Goal: Task Accomplishment & Management: Complete application form

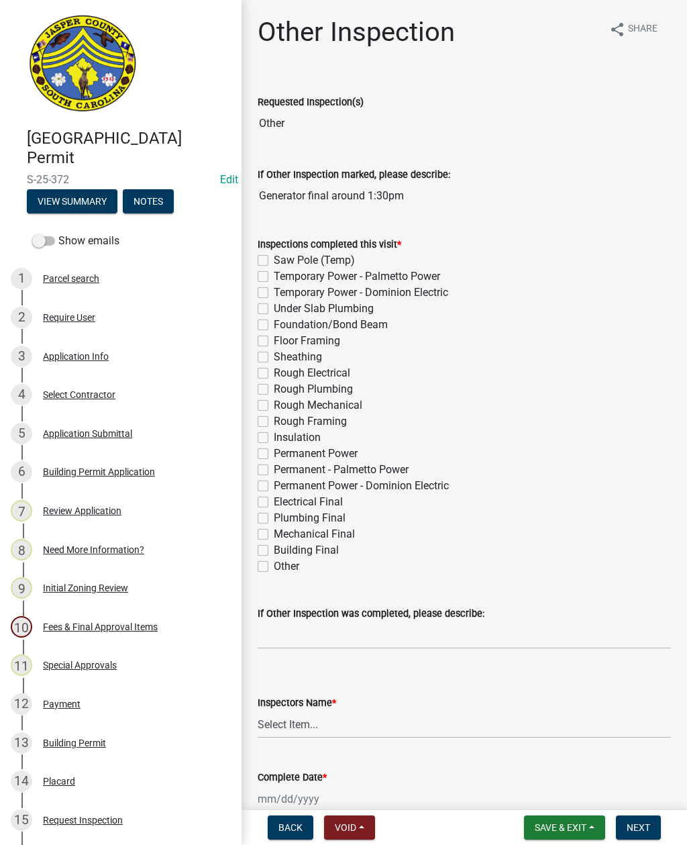
click at [274, 485] on label "Permanent Power - Dominion Electric" at bounding box center [361, 486] width 175 height 16
click at [274, 485] on input "Permanent Power - Dominion Electric" at bounding box center [278, 482] width 9 height 9
checkbox input "true"
checkbox input "false"
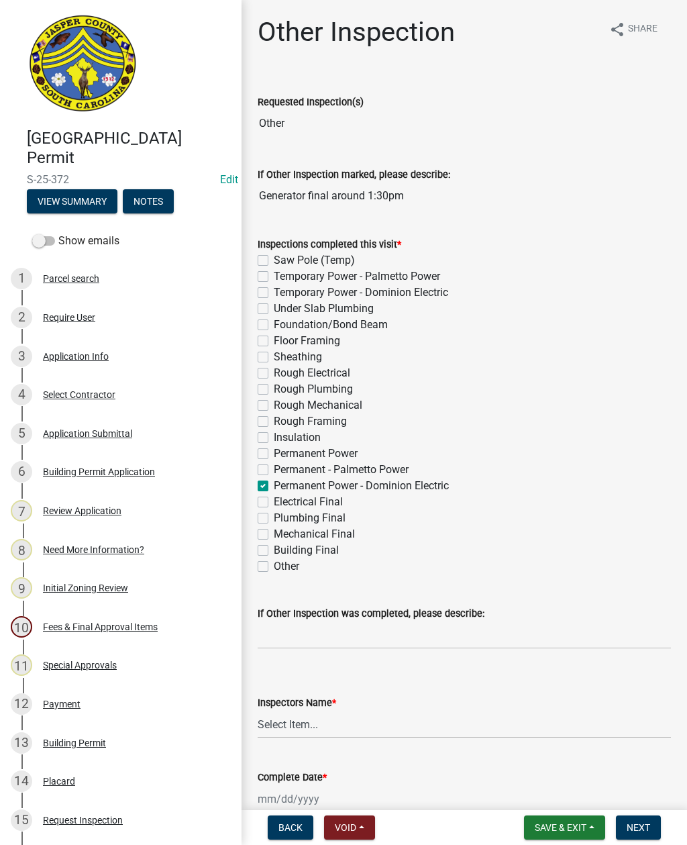
checkbox input "false"
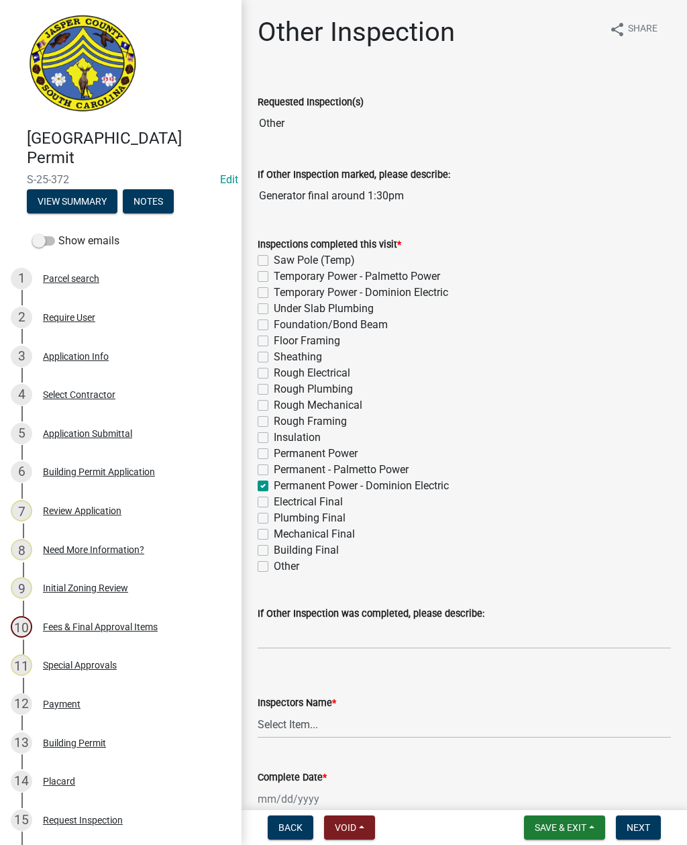
checkbox input "false"
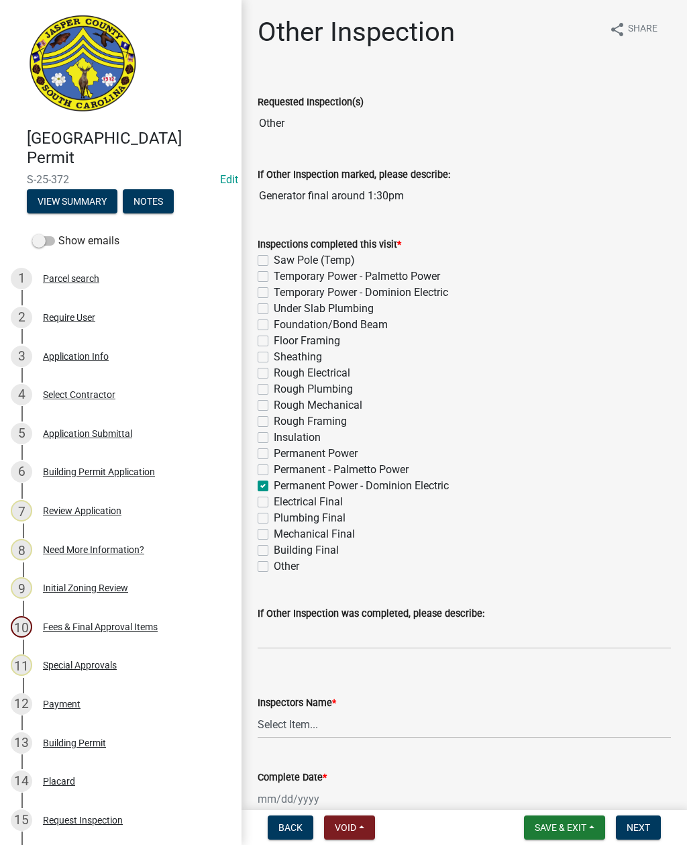
checkbox input "false"
checkbox input "true"
checkbox input "false"
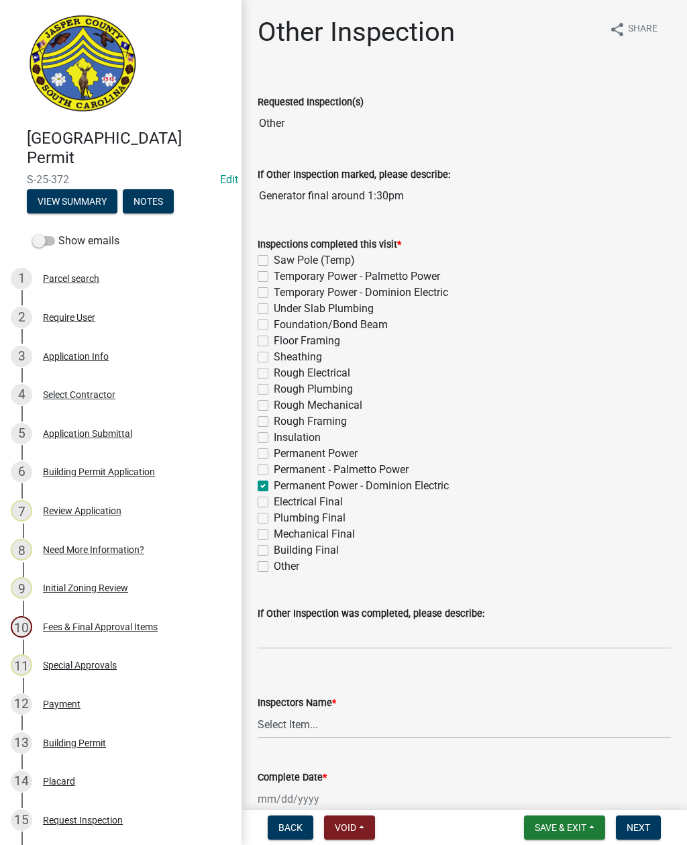
checkbox input "false"
click at [274, 548] on label "Building Final" at bounding box center [306, 550] width 65 height 16
click at [274, 548] on input "Building Final" at bounding box center [278, 546] width 9 height 9
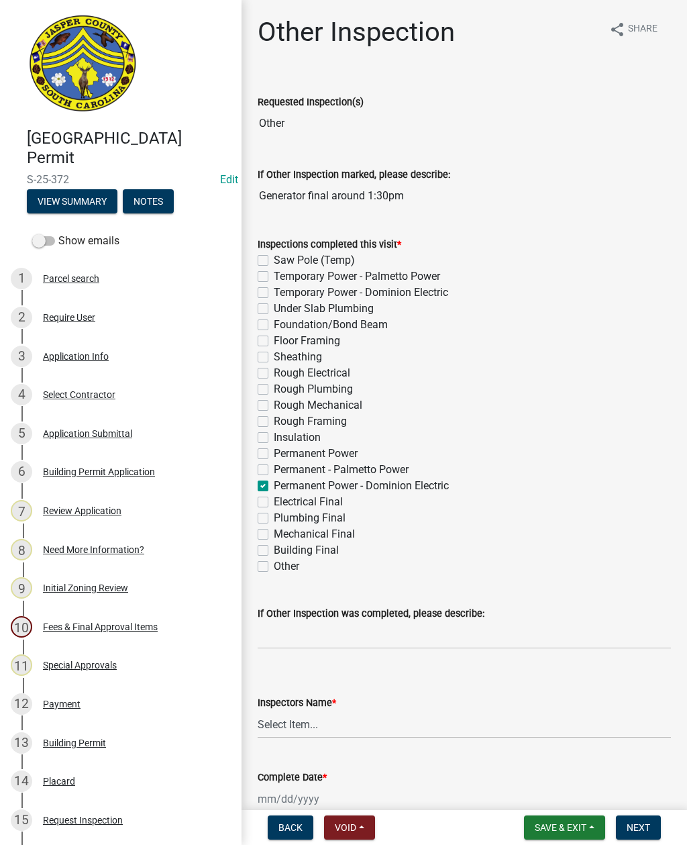
checkbox input "true"
checkbox input "false"
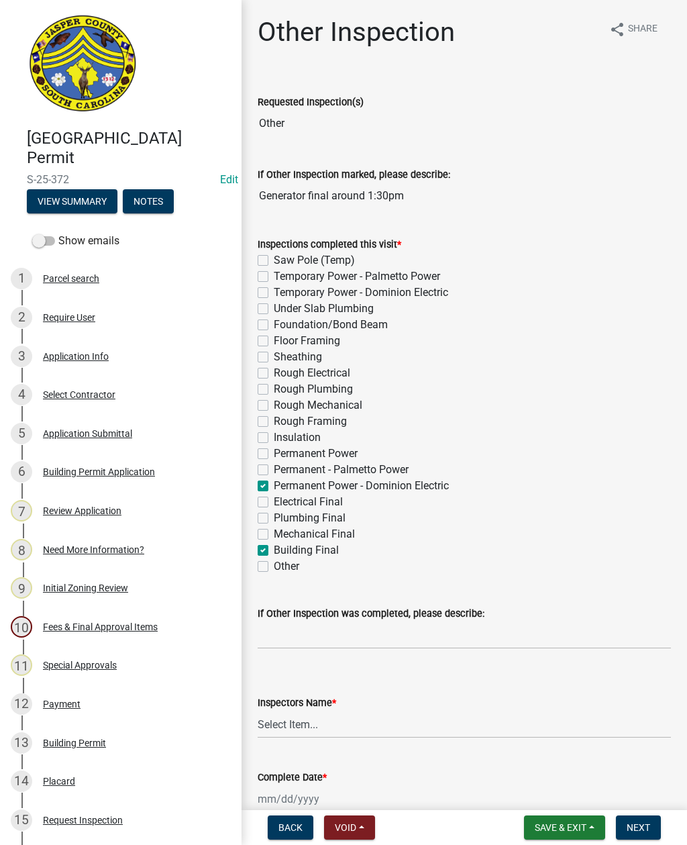
checkbox input "false"
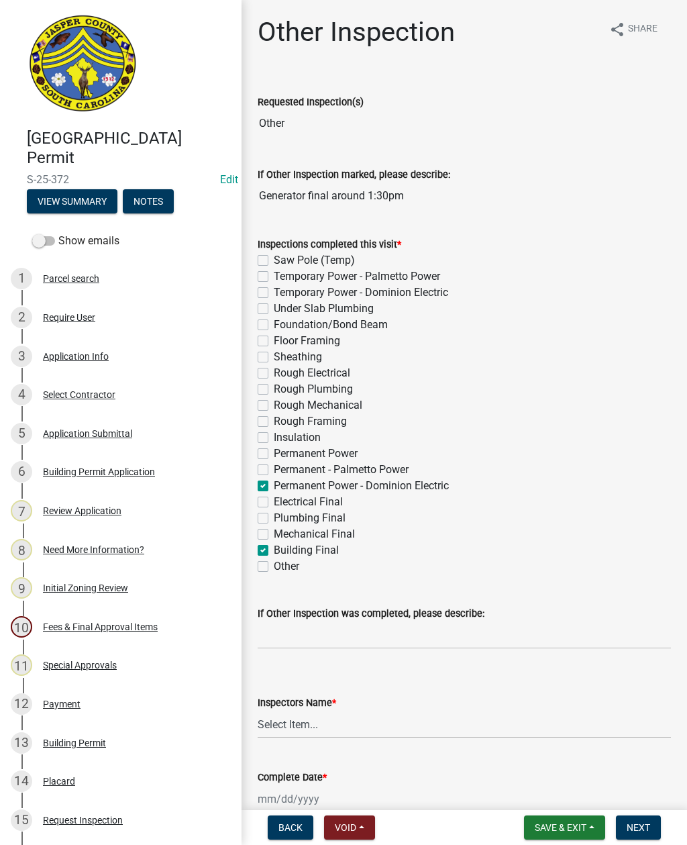
checkbox input "false"
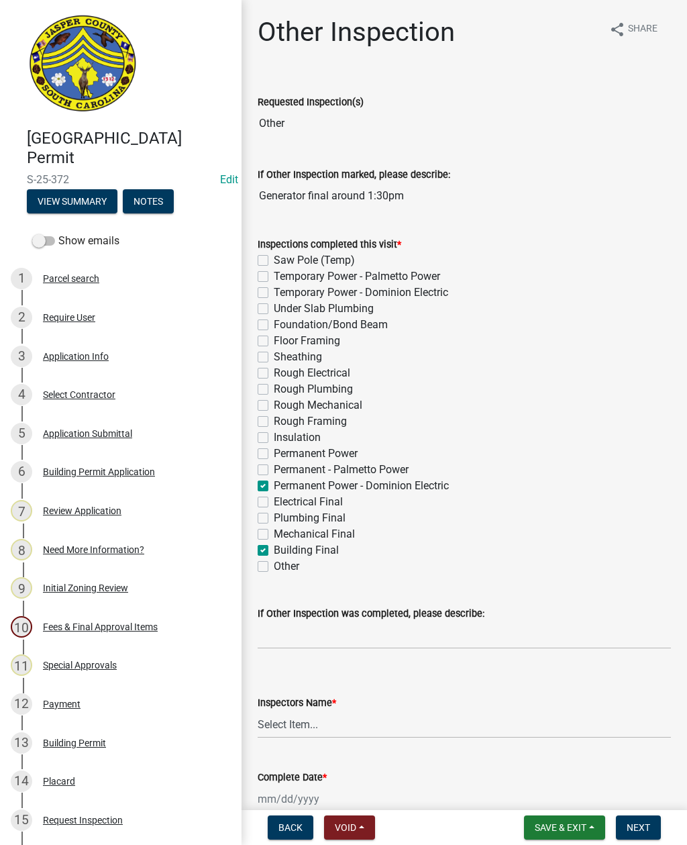
checkbox input "true"
checkbox input "false"
checkbox input "true"
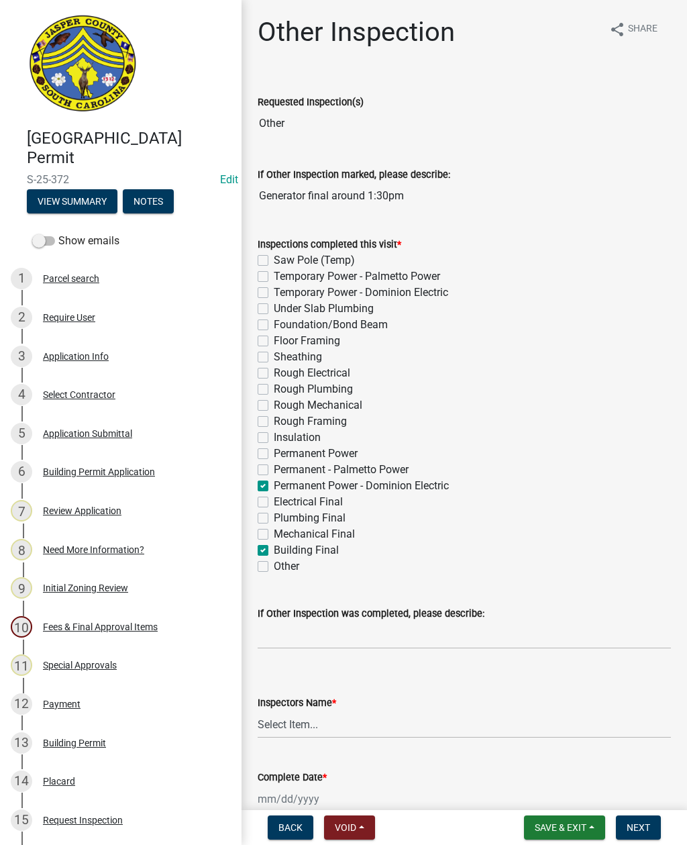
checkbox input "false"
click at [274, 552] on label "Building Final" at bounding box center [306, 550] width 65 height 16
click at [274, 551] on input "Building Final" at bounding box center [278, 546] width 9 height 9
checkbox input "false"
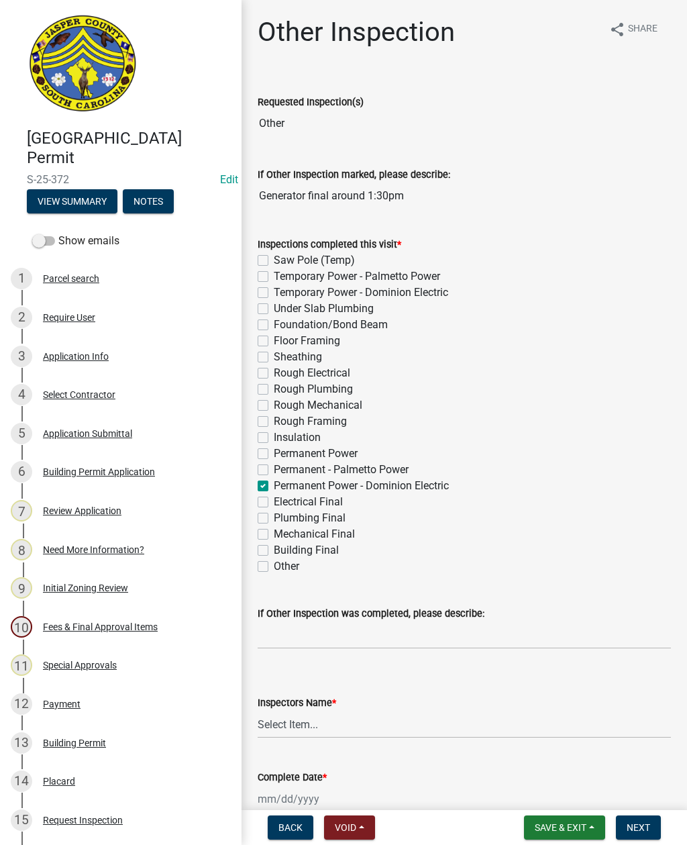
checkbox input "false"
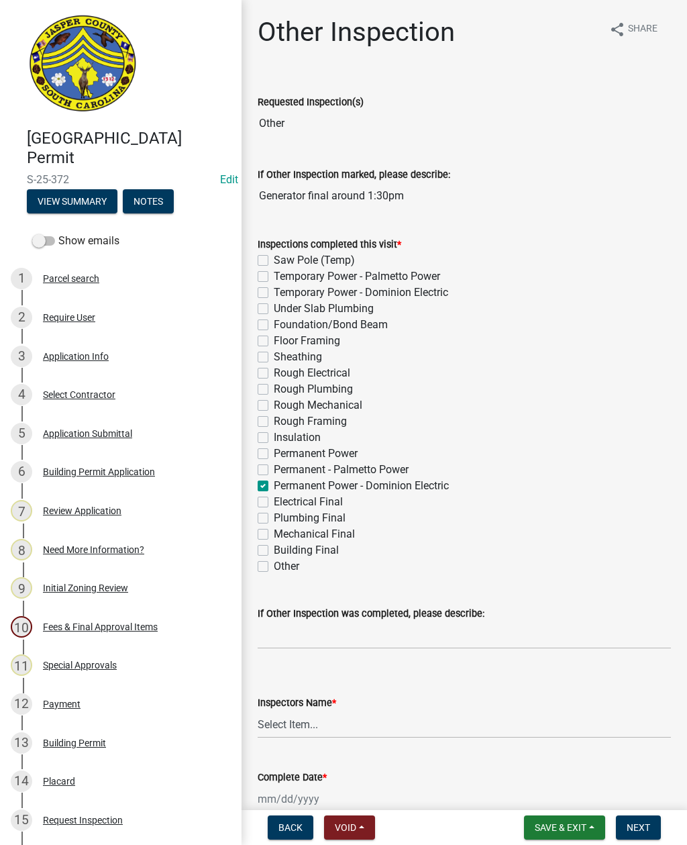
checkbox input "false"
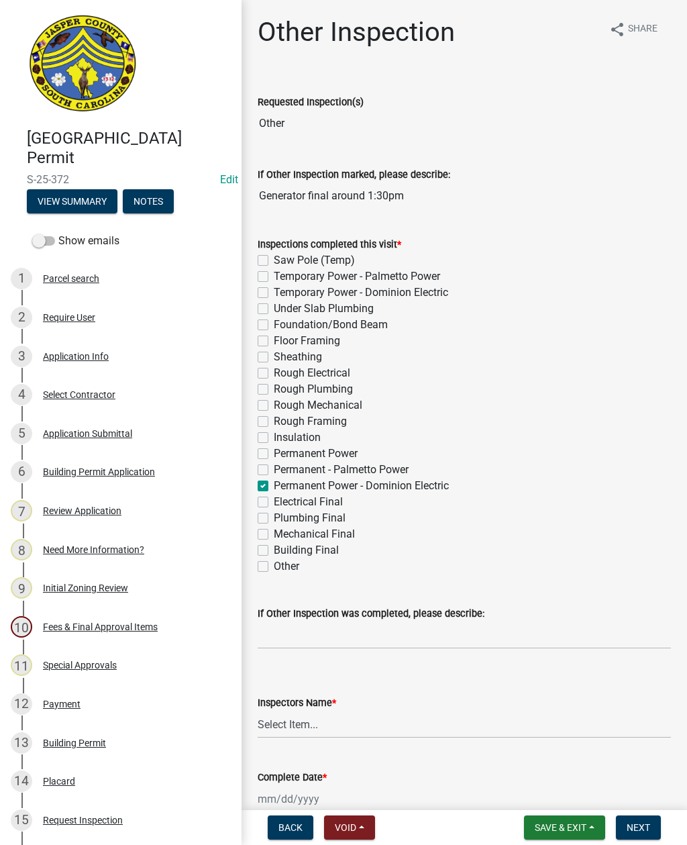
checkbox input "false"
checkbox input "true"
checkbox input "false"
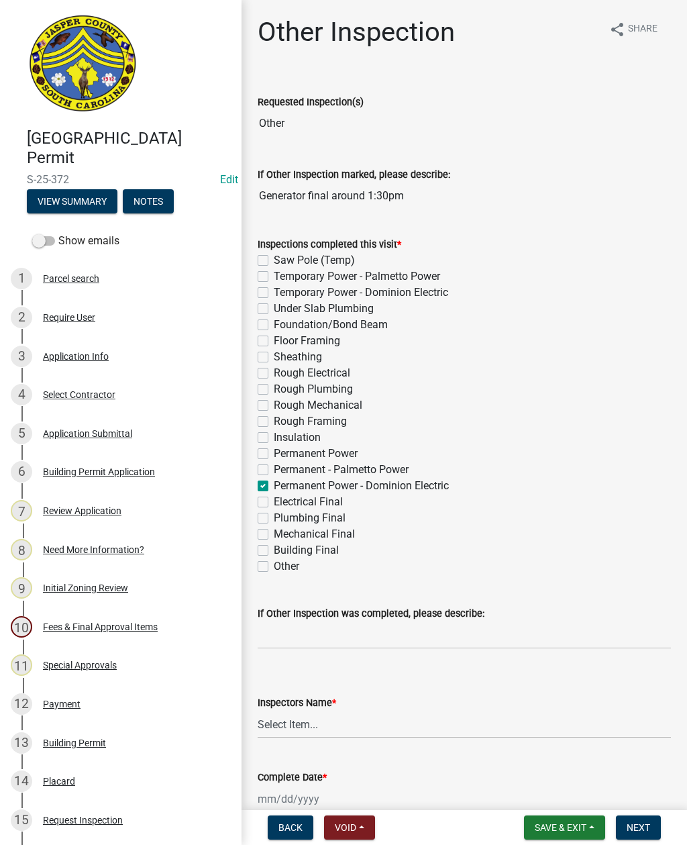
checkbox input "false"
click at [274, 547] on label "Building Final" at bounding box center [306, 550] width 65 height 16
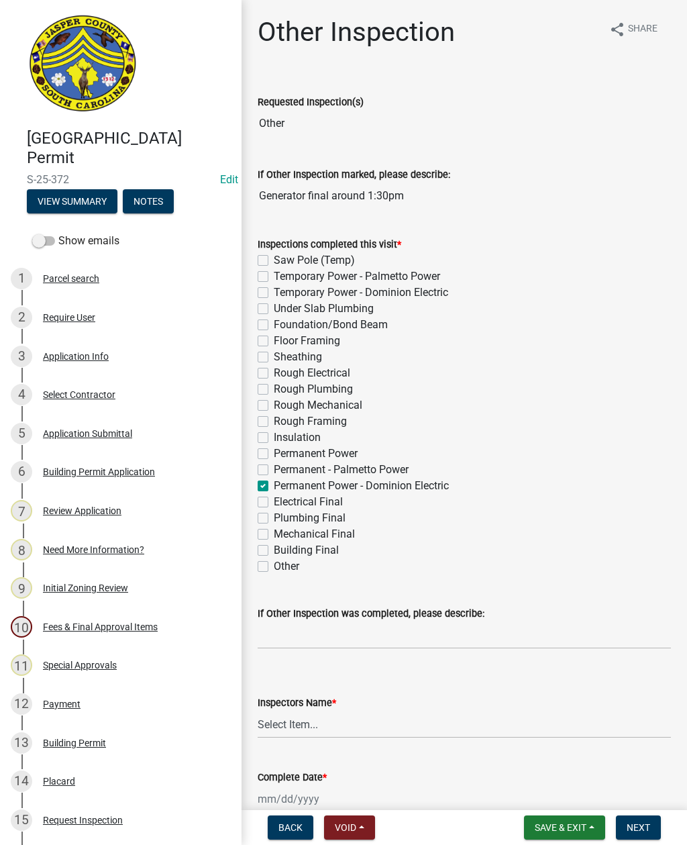
click at [274, 547] on input "Building Final" at bounding box center [278, 546] width 9 height 9
checkbox input "true"
checkbox input "false"
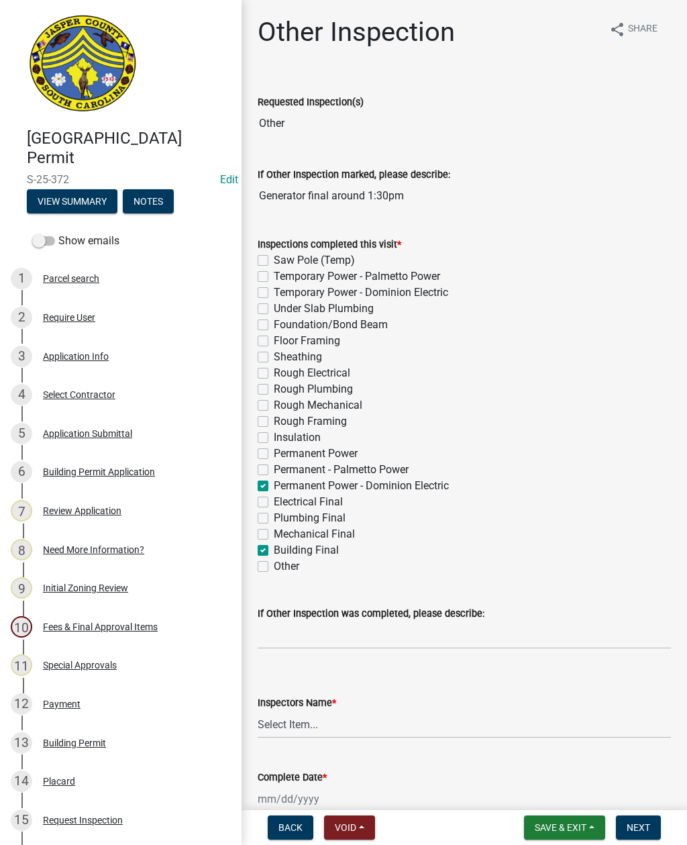
checkbox input "false"
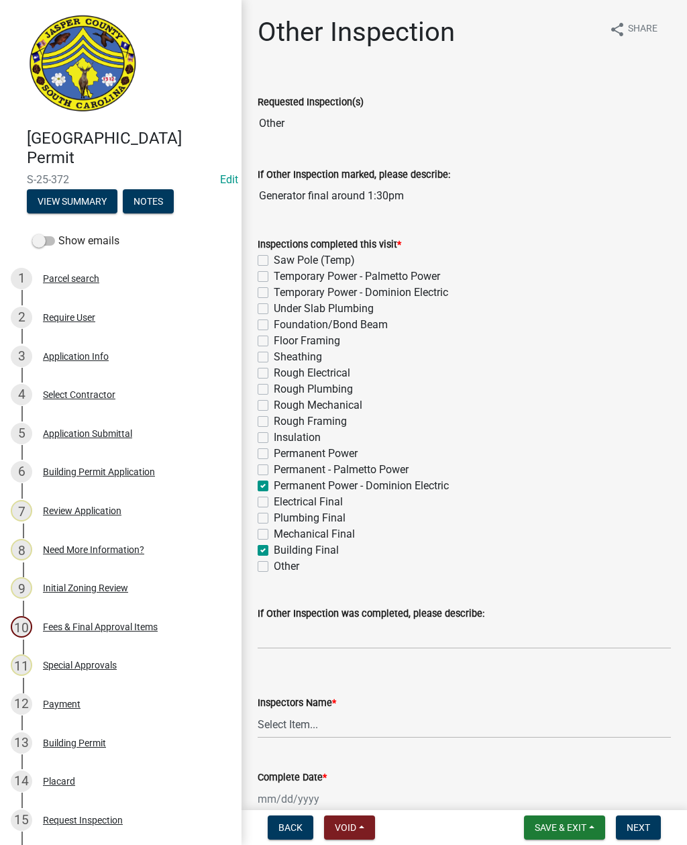
checkbox input "false"
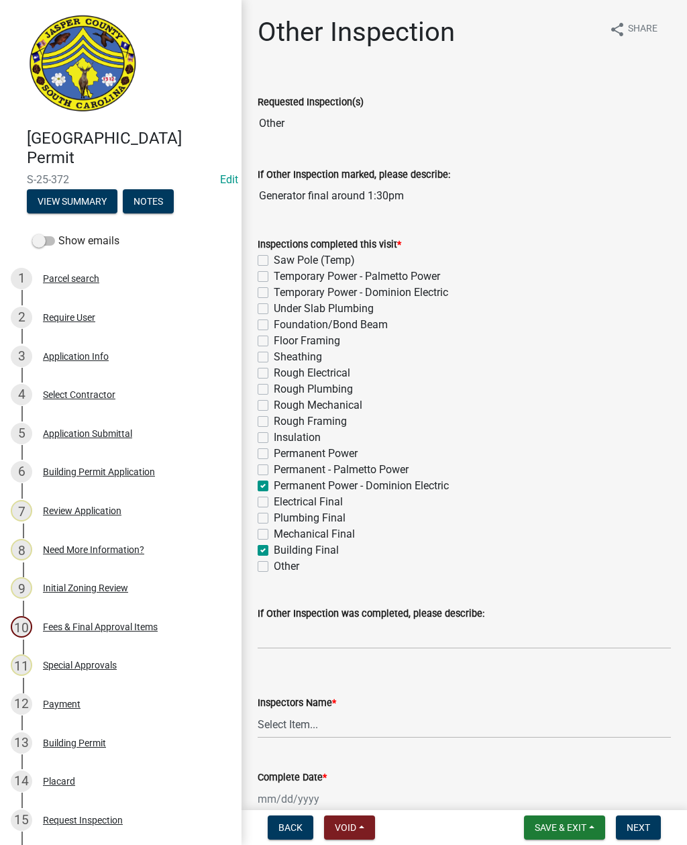
checkbox input "false"
checkbox input "true"
checkbox input "false"
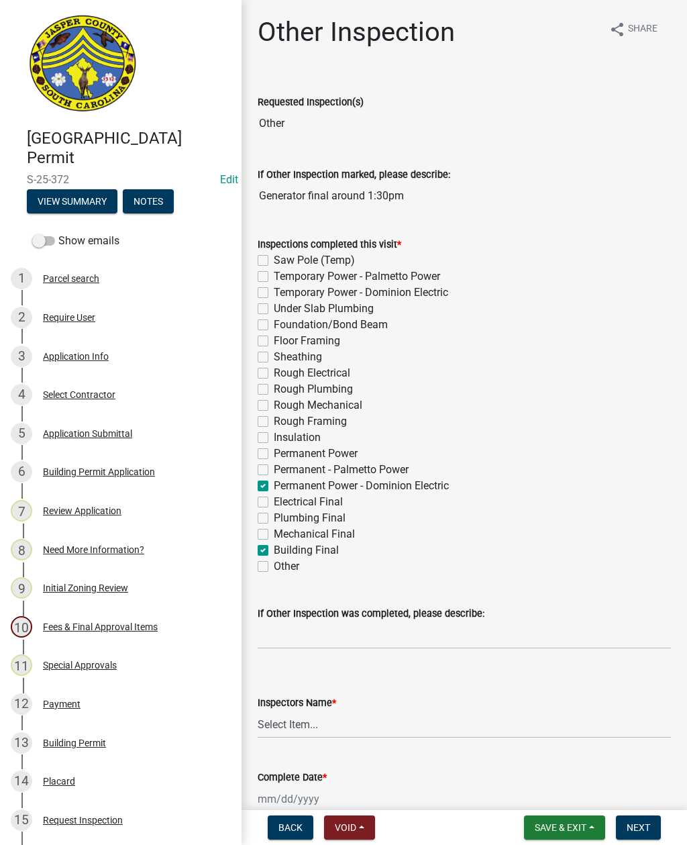
checkbox input "true"
click at [274, 562] on label "Other" at bounding box center [287, 566] width 26 height 16
click at [274, 562] on input "Other" at bounding box center [278, 562] width 9 height 9
checkbox input "true"
checkbox input "false"
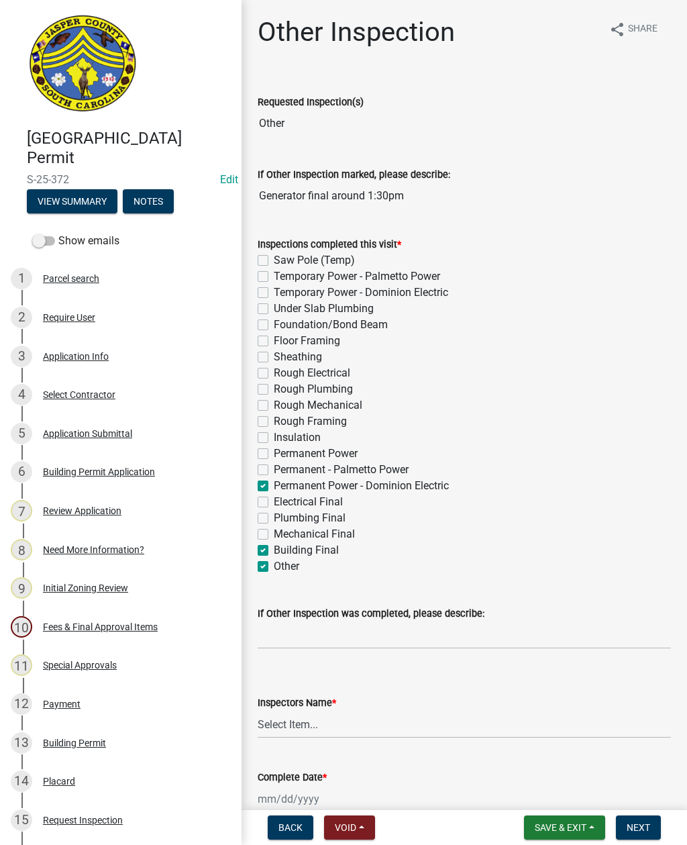
checkbox input "false"
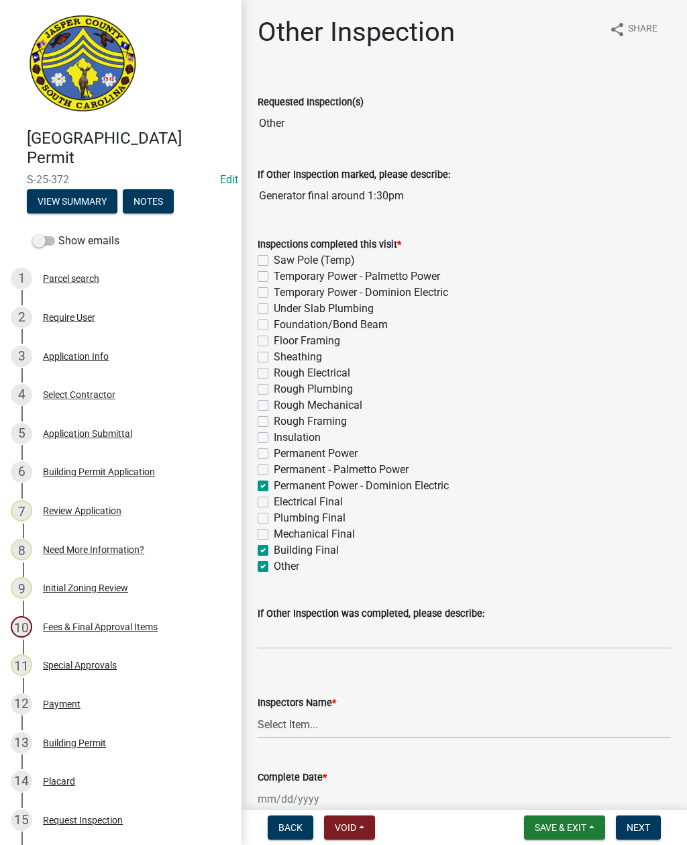
checkbox input "false"
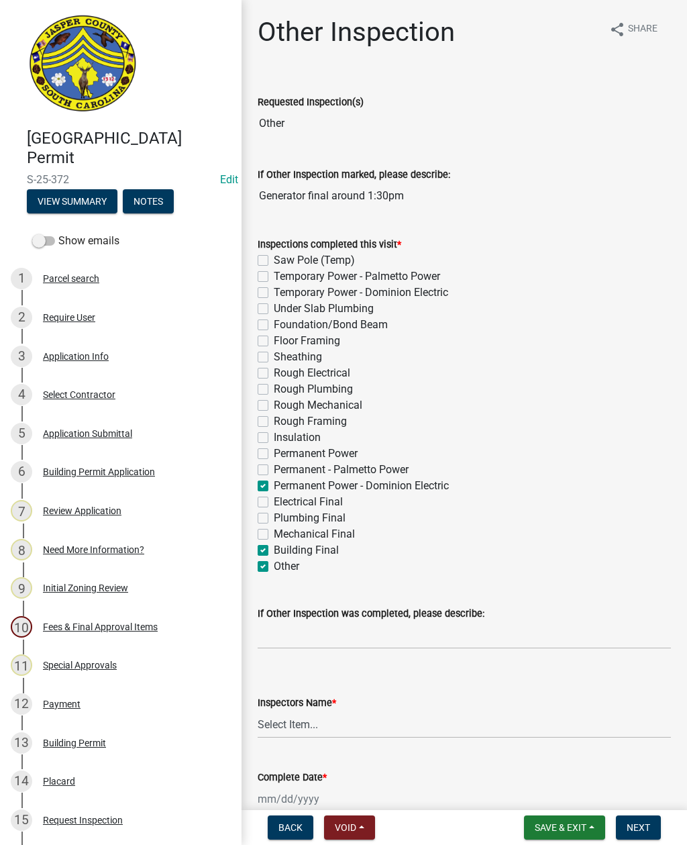
checkbox input "false"
checkbox input "true"
checkbox input "false"
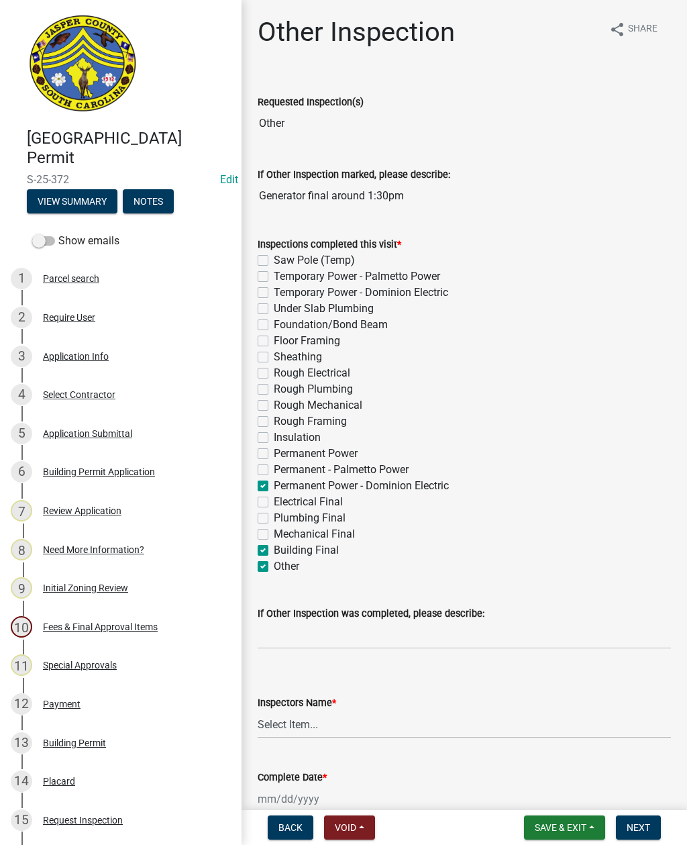
checkbox input "false"
checkbox input "true"
click at [274, 550] on label "Building Final" at bounding box center [306, 550] width 65 height 16
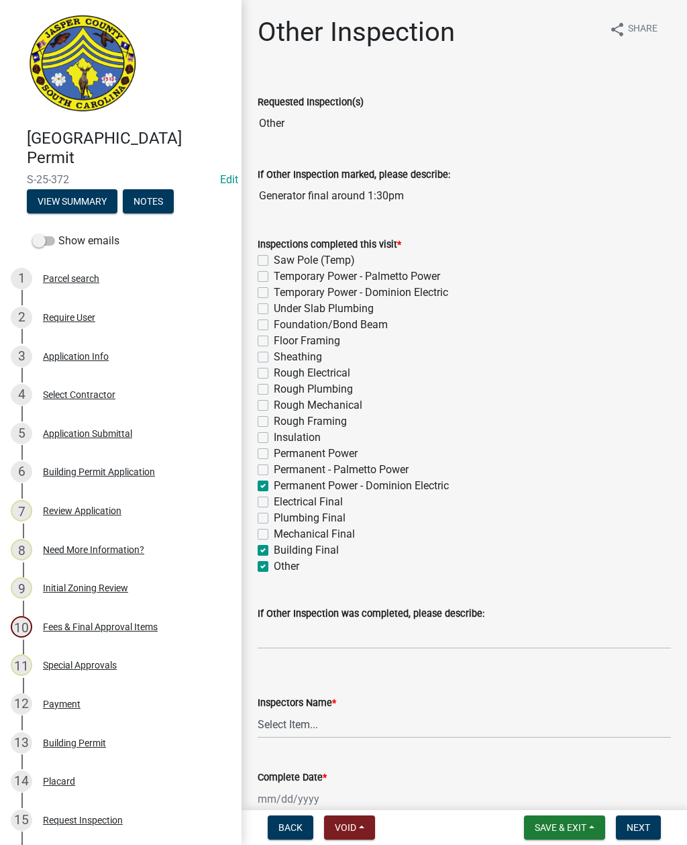
click at [274, 550] on input "Building Final" at bounding box center [278, 546] width 9 height 9
checkbox input "false"
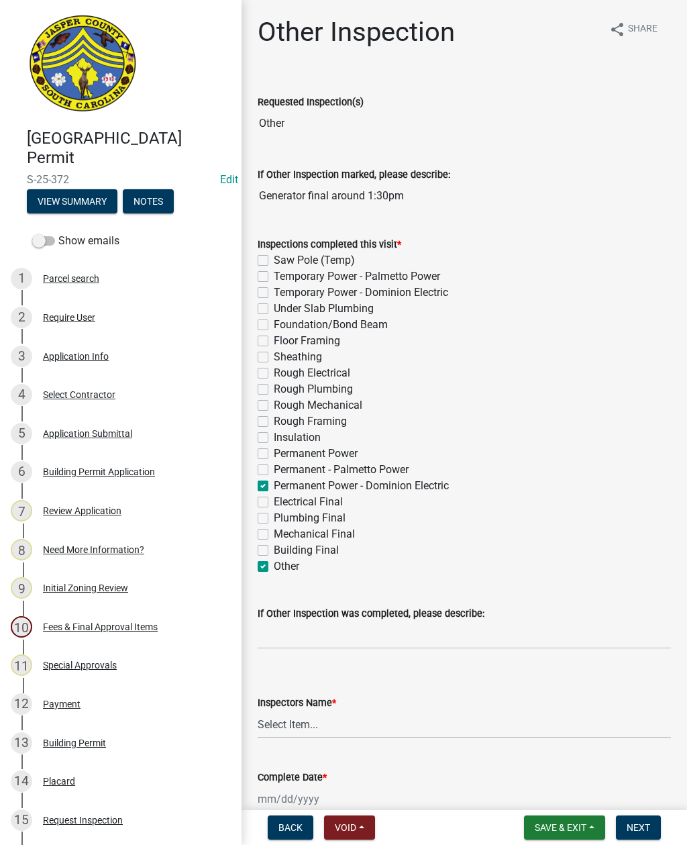
checkbox input "false"
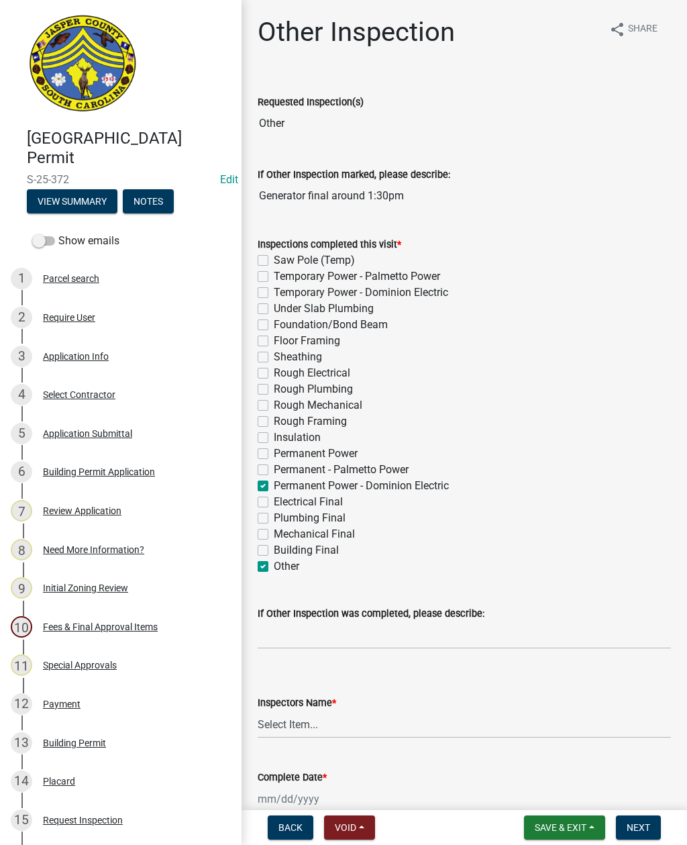
checkbox input "false"
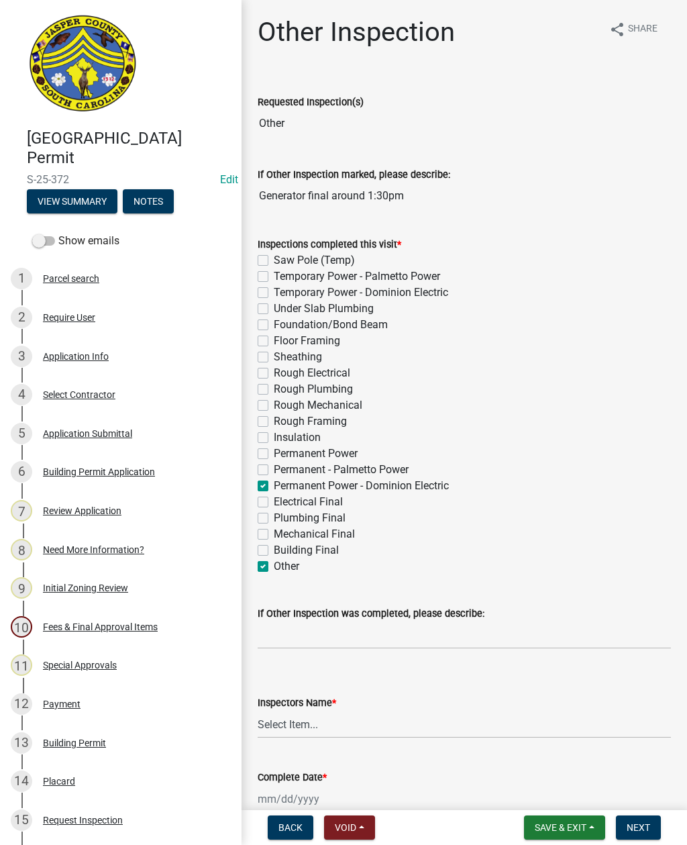
checkbox input "false"
checkbox input "true"
checkbox input "false"
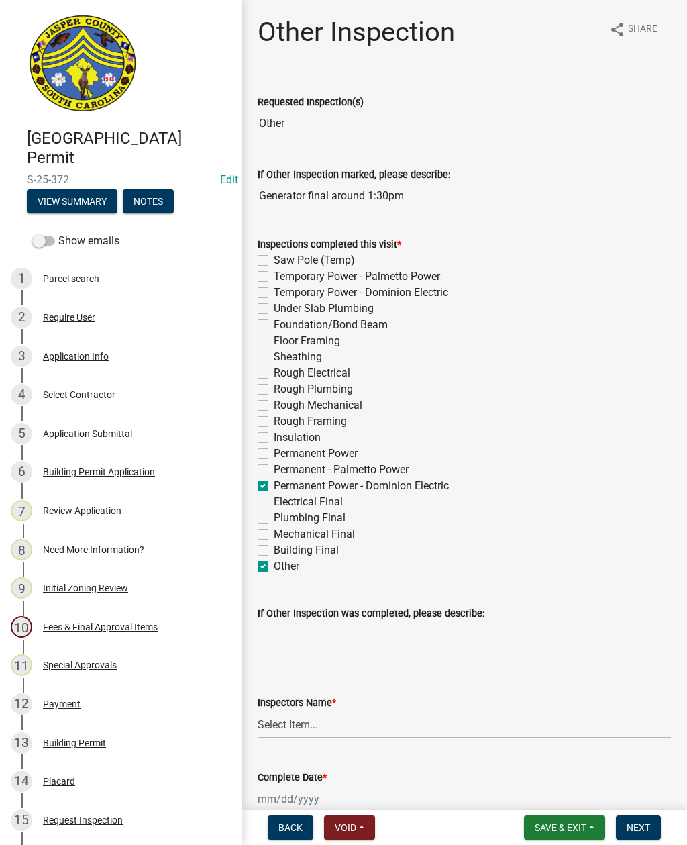
checkbox input "false"
checkbox input "true"
click at [295, 718] on select "Select Item... [EMAIL_ADDRESS][DOMAIN_NAME] ([PERSON_NAME] ) rcampbell ([PERSON…" at bounding box center [464, 725] width 413 height 28
select select "2d9ba1e5-2fdd-4b15-98d0-073dcbeb5880"
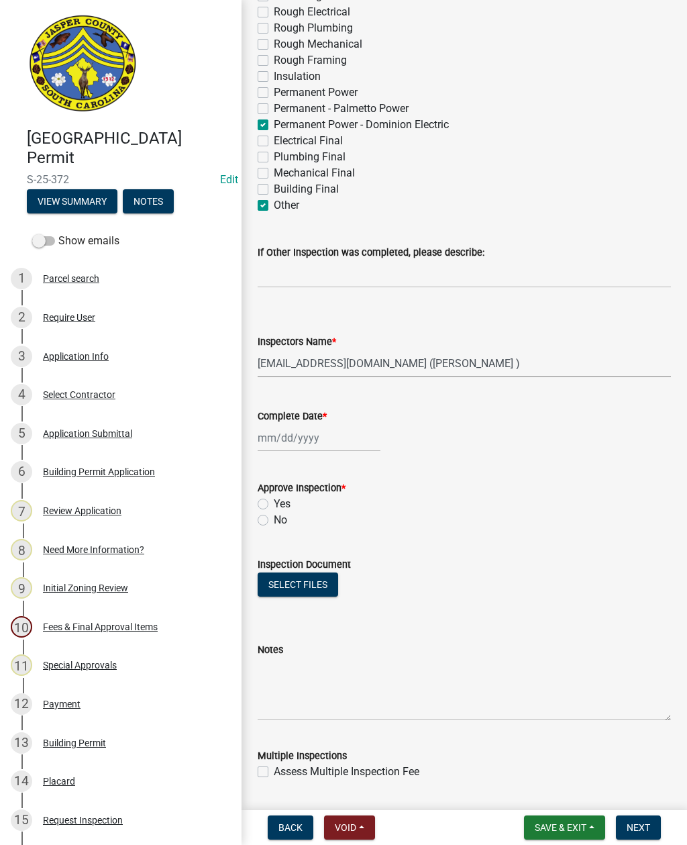
scroll to position [362, 0]
click at [401, 281] on input "If Other Inspection was completed, please describe:" at bounding box center [464, 274] width 413 height 28
type input "Generator connection"
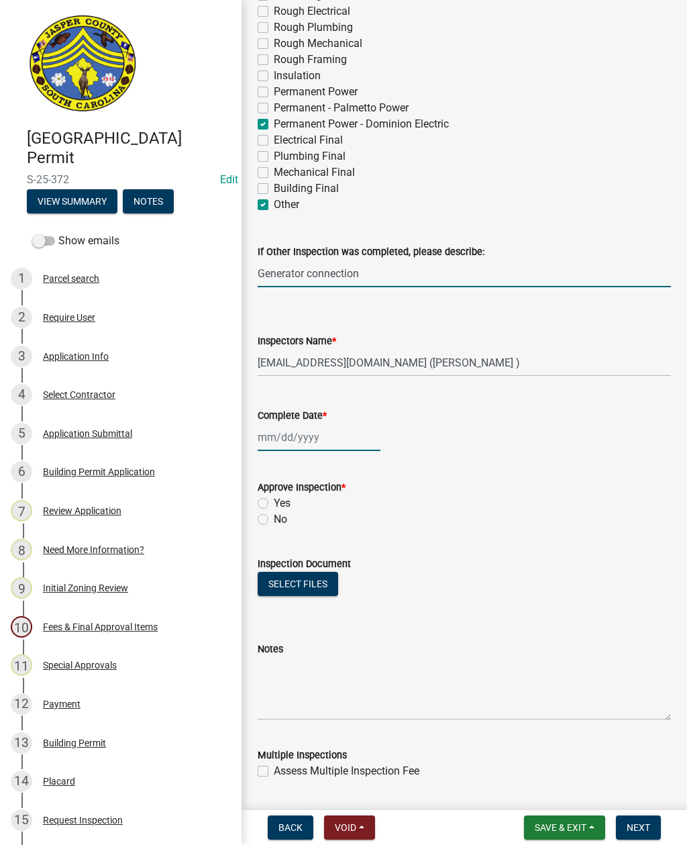
click at [297, 439] on div at bounding box center [319, 437] width 123 height 28
select select "9"
select select "2025"
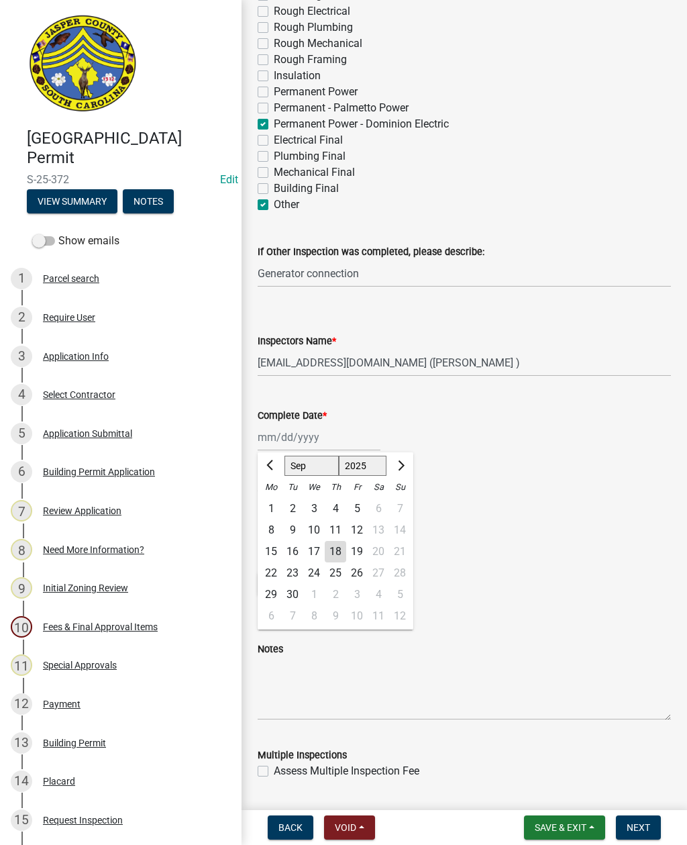
click at [334, 556] on div "18" at bounding box center [335, 551] width 21 height 21
type input "[DATE]"
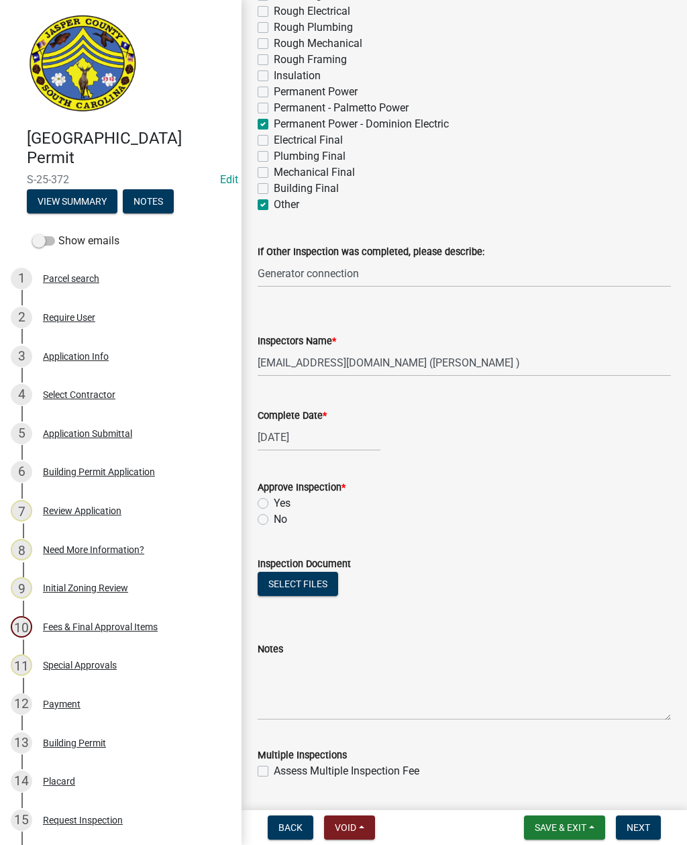
click at [274, 507] on label "Yes" at bounding box center [282, 503] width 17 height 16
click at [274, 504] on input "Yes" at bounding box center [278, 499] width 9 height 9
radio input "true"
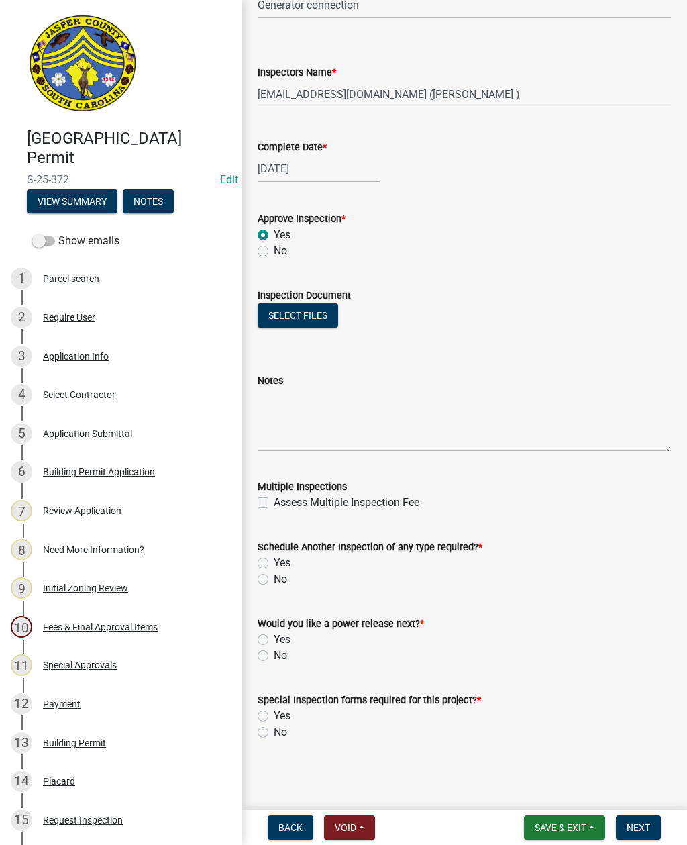
scroll to position [630, 0]
click at [274, 562] on label "Yes" at bounding box center [282, 563] width 17 height 16
click at [274, 562] on input "Yes" at bounding box center [278, 559] width 9 height 9
radio input "true"
click at [274, 636] on label "Yes" at bounding box center [282, 639] width 17 height 16
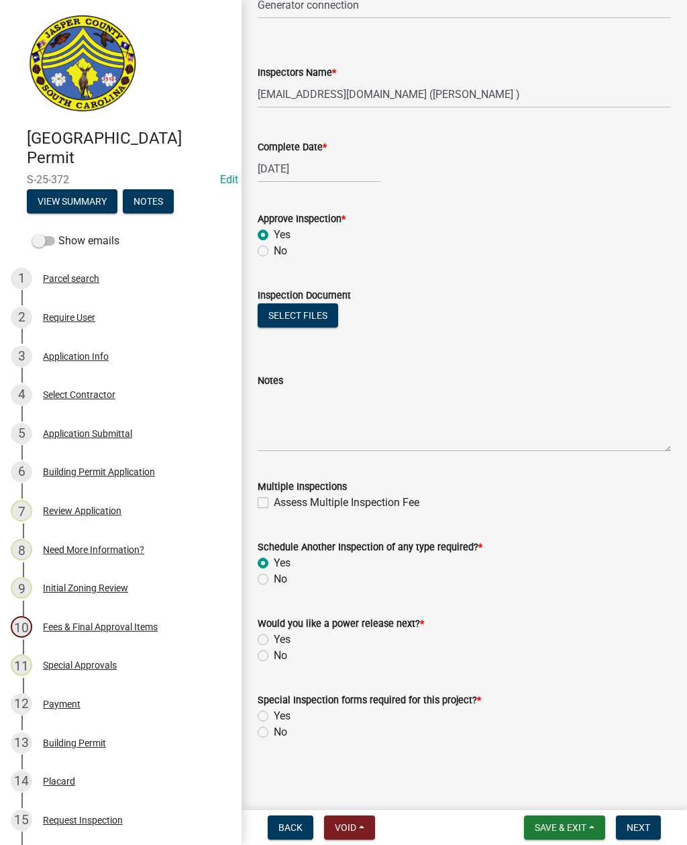
click at [274, 636] on input "Yes" at bounding box center [278, 635] width 9 height 9
radio input "true"
click at [274, 734] on label "No" at bounding box center [280, 732] width 13 height 16
click at [274, 733] on input "No" at bounding box center [278, 728] width 9 height 9
radio input "true"
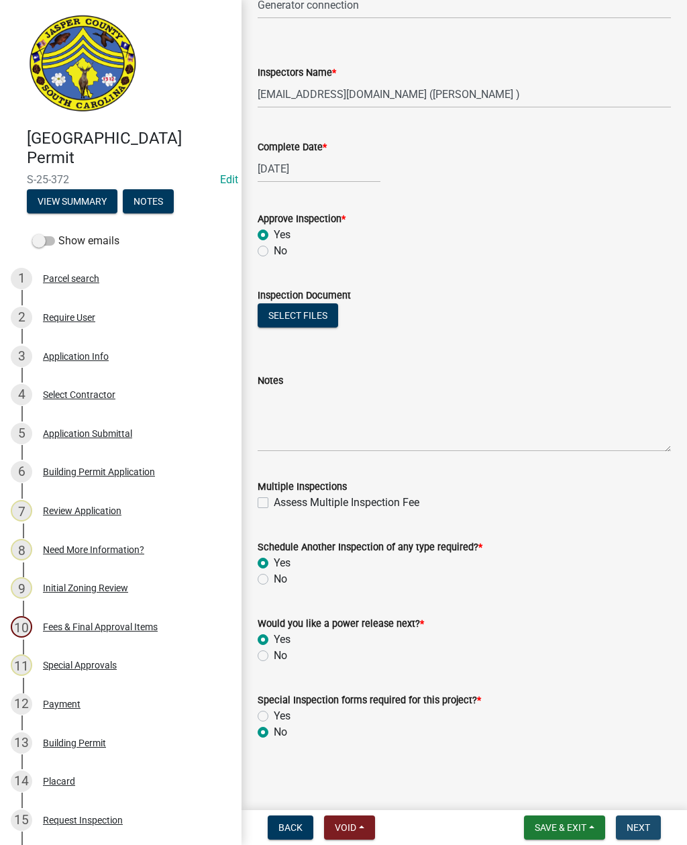
click at [629, 826] on span "Next" at bounding box center [638, 827] width 23 height 11
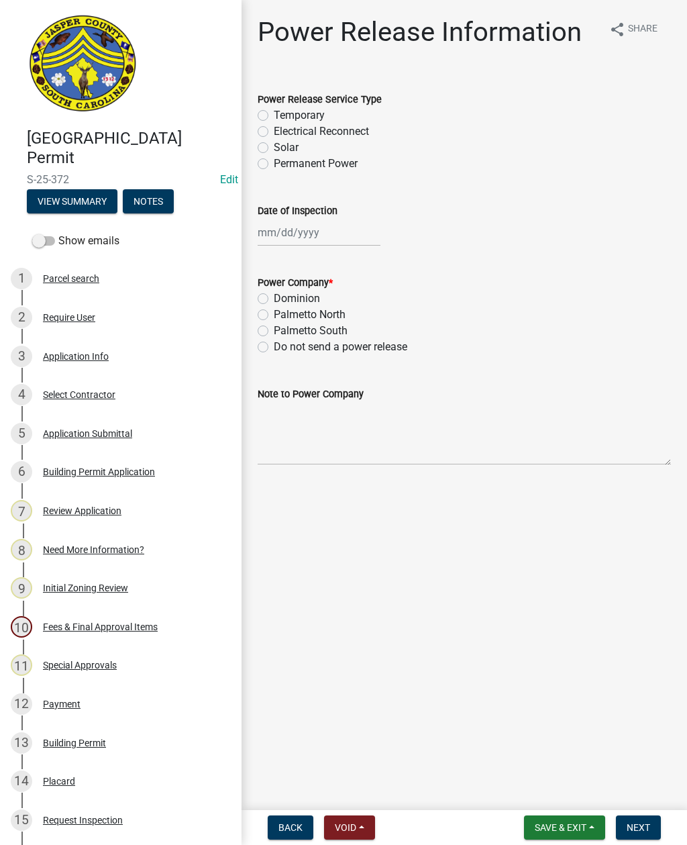
click at [274, 135] on label "Electrical Reconnect" at bounding box center [321, 131] width 95 height 16
click at [274, 132] on input "Electrical Reconnect" at bounding box center [278, 127] width 9 height 9
radio input "true"
click at [306, 233] on div at bounding box center [319, 233] width 123 height 28
select select "9"
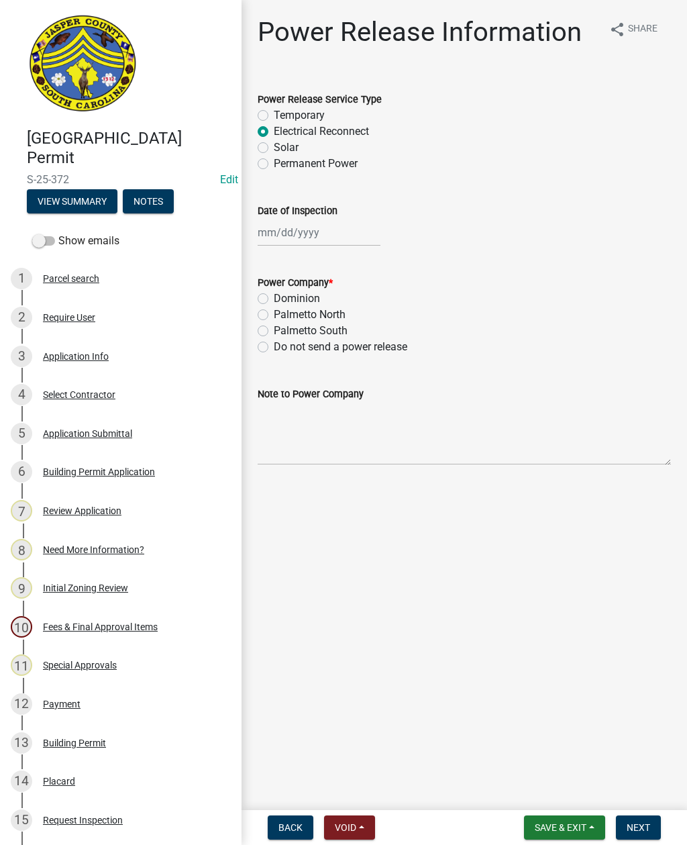
select select "2025"
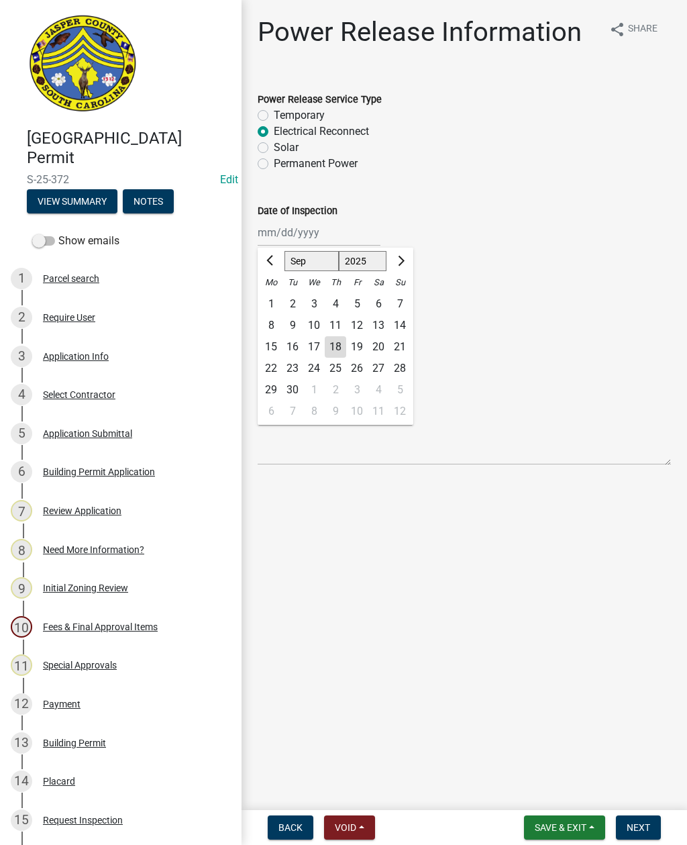
click at [340, 350] on div "18" at bounding box center [335, 346] width 21 height 21
type input "[DATE]"
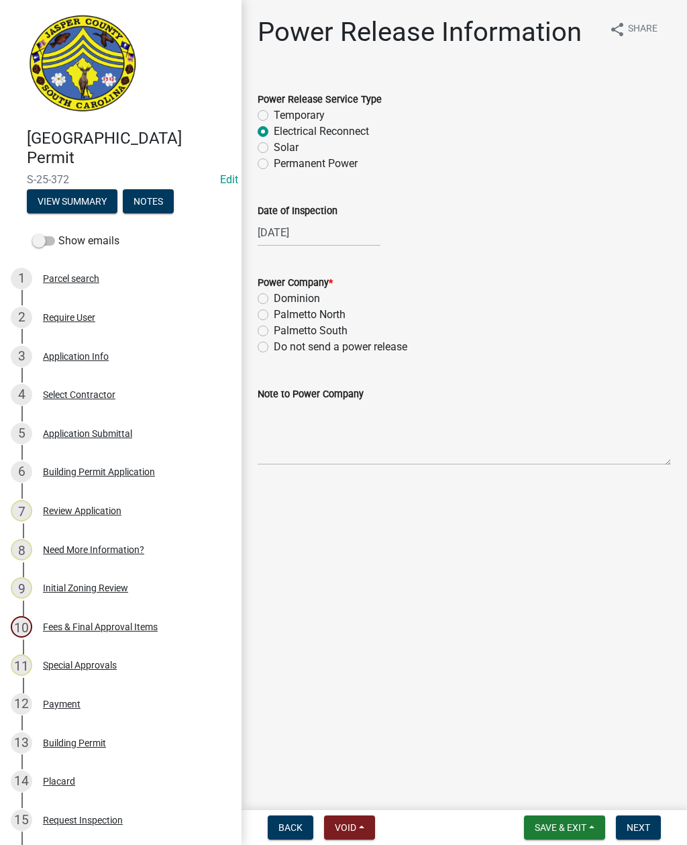
click at [274, 302] on label "Dominion" at bounding box center [297, 299] width 46 height 16
click at [274, 299] on input "Dominion" at bounding box center [278, 295] width 9 height 9
radio input "true"
click at [385, 442] on textarea "Note to Power Company" at bounding box center [464, 433] width 413 height 63
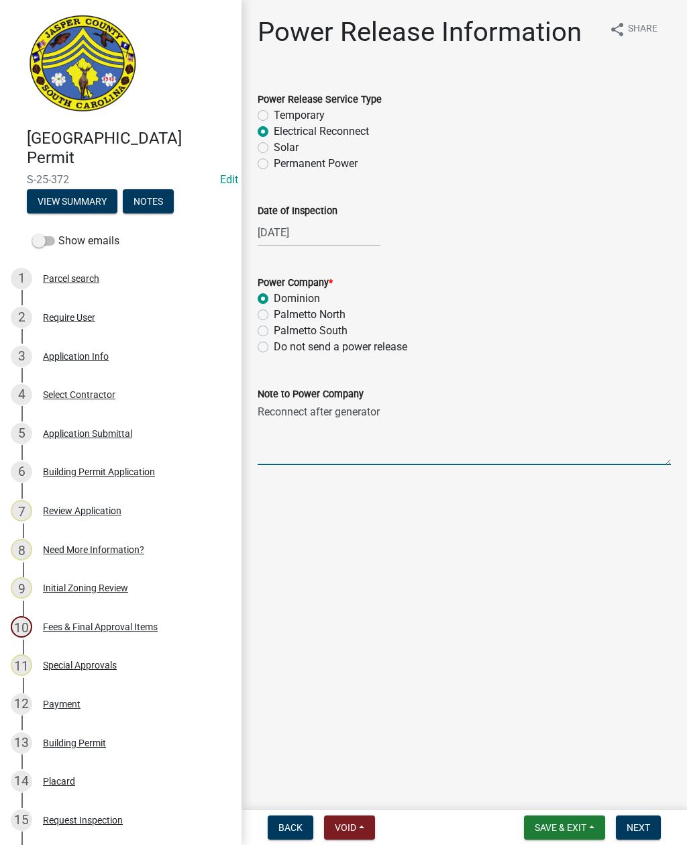
type textarea "Reconnect after generator install"
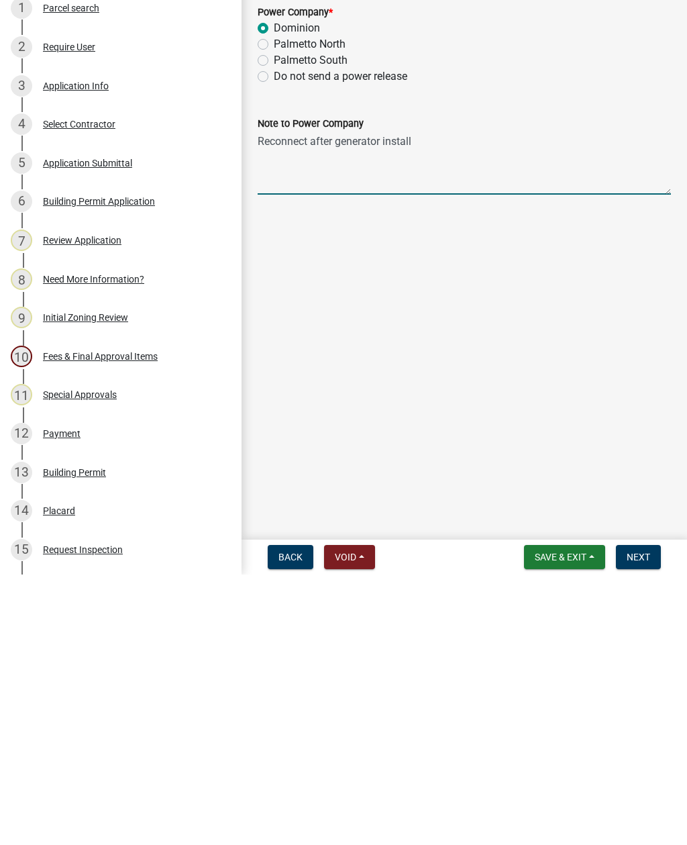
click at [638, 815] on button "Next" at bounding box center [638, 827] width 45 height 24
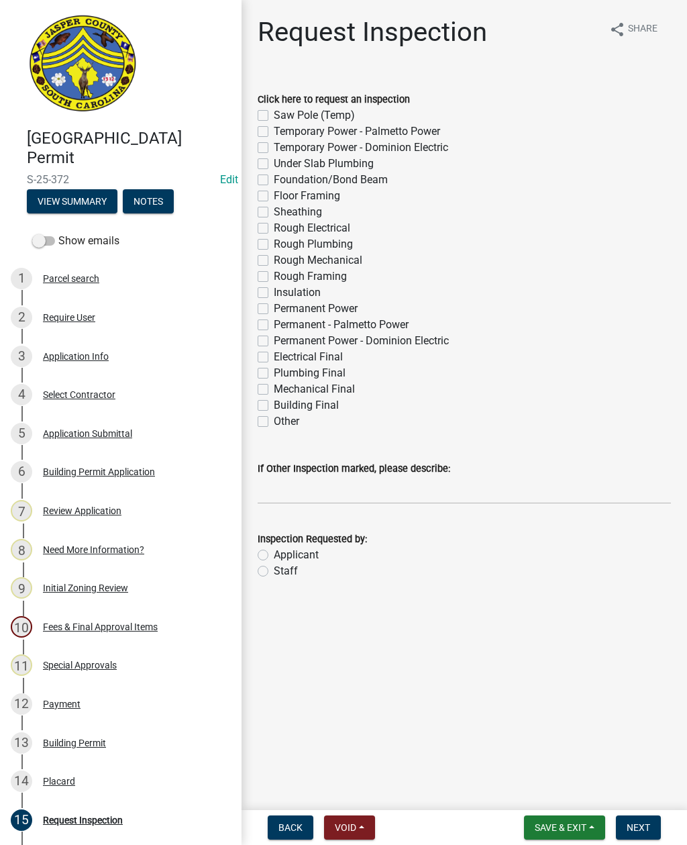
click at [560, 833] on span "Save & Exit" at bounding box center [561, 827] width 52 height 11
click at [544, 795] on button "Save & Exit" at bounding box center [551, 792] width 107 height 32
